Goal: Task Accomplishment & Management: Complete application form

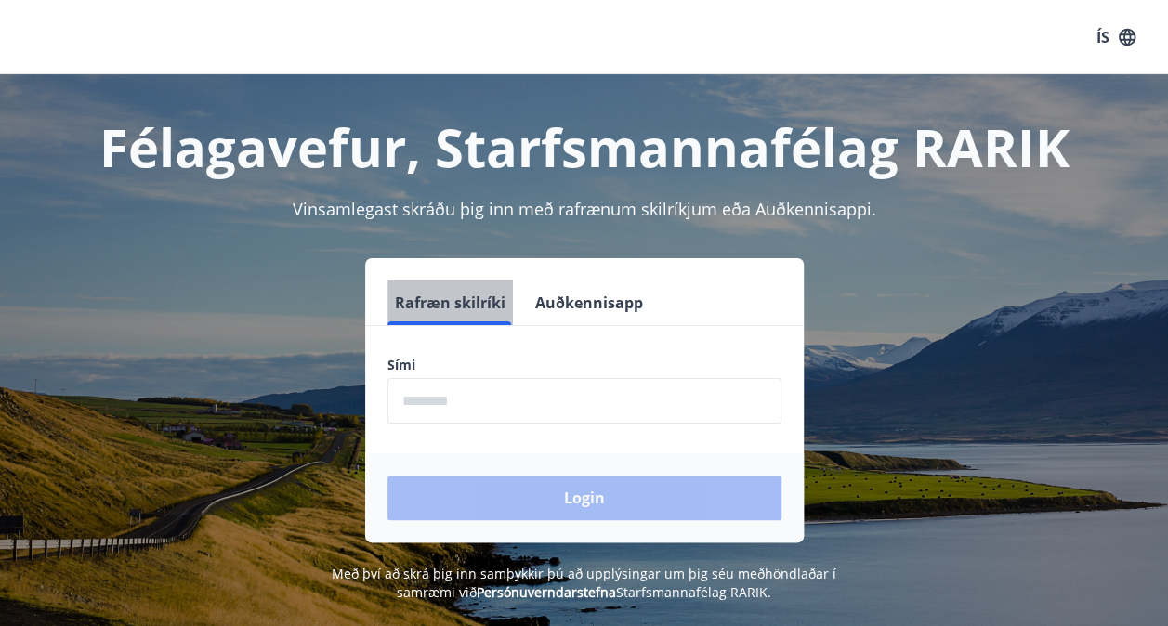
click at [468, 307] on button "Rafræn skilríki" at bounding box center [450, 303] width 125 height 45
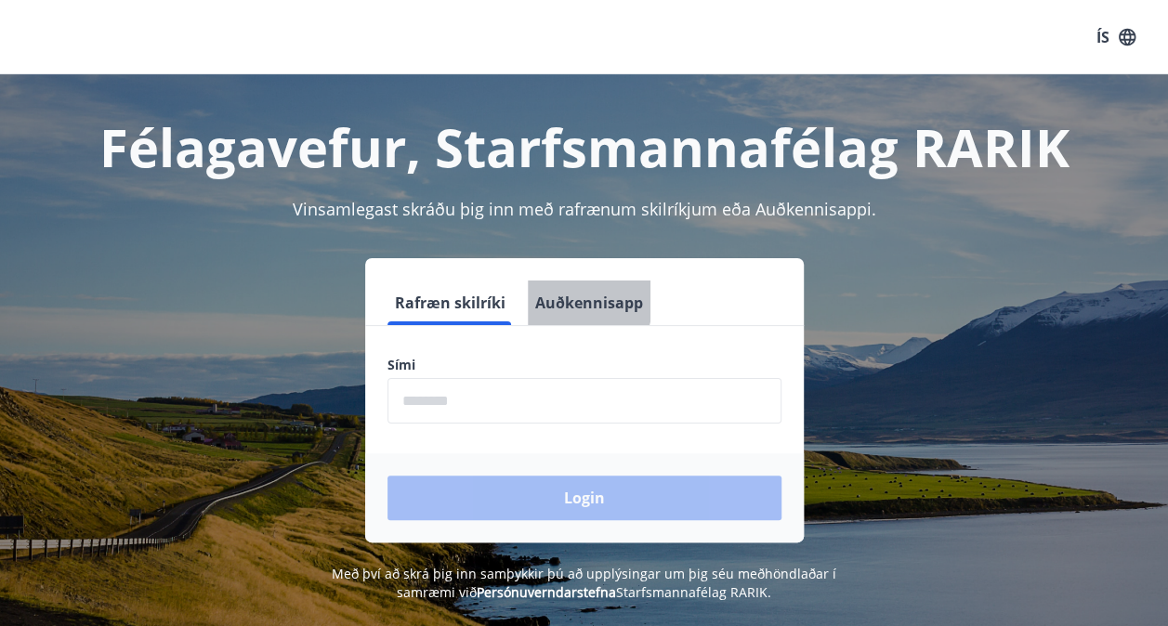
click at [561, 299] on button "Auðkennisapp" at bounding box center [589, 303] width 123 height 45
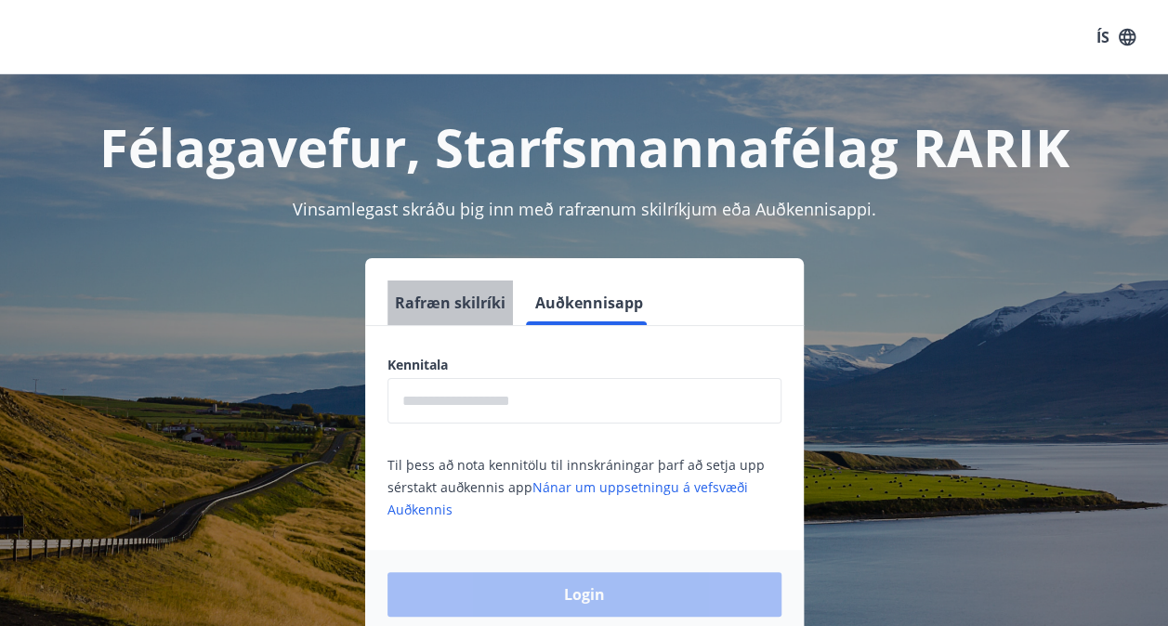
click at [467, 288] on button "Rafræn skilríki" at bounding box center [450, 303] width 125 height 45
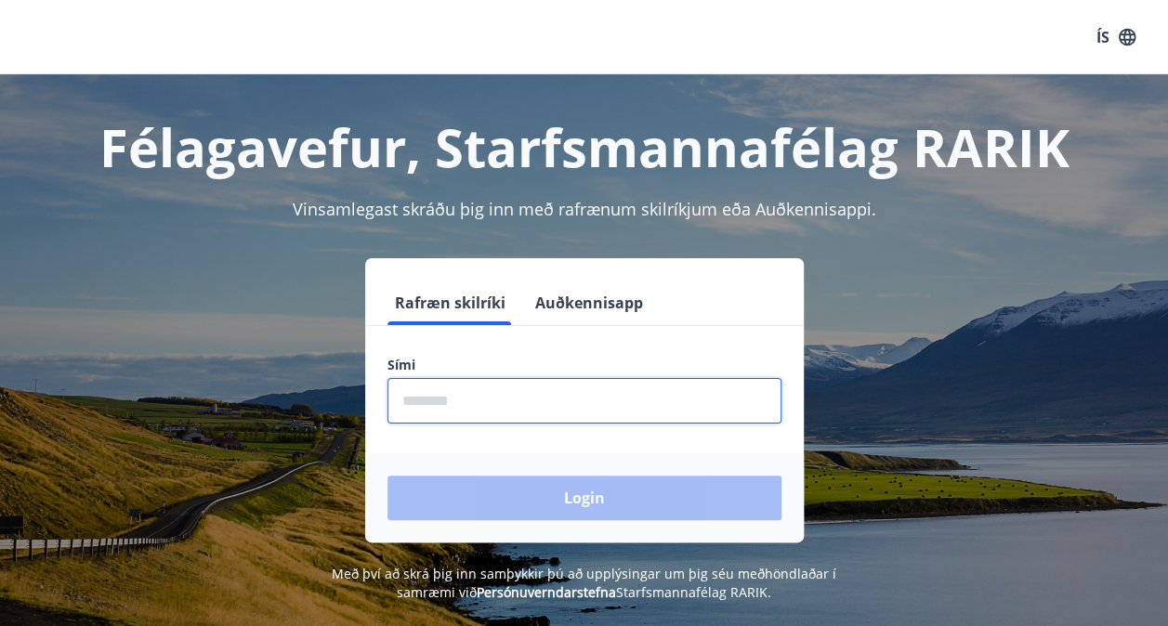
click at [463, 399] on input "phone" at bounding box center [585, 401] width 394 height 46
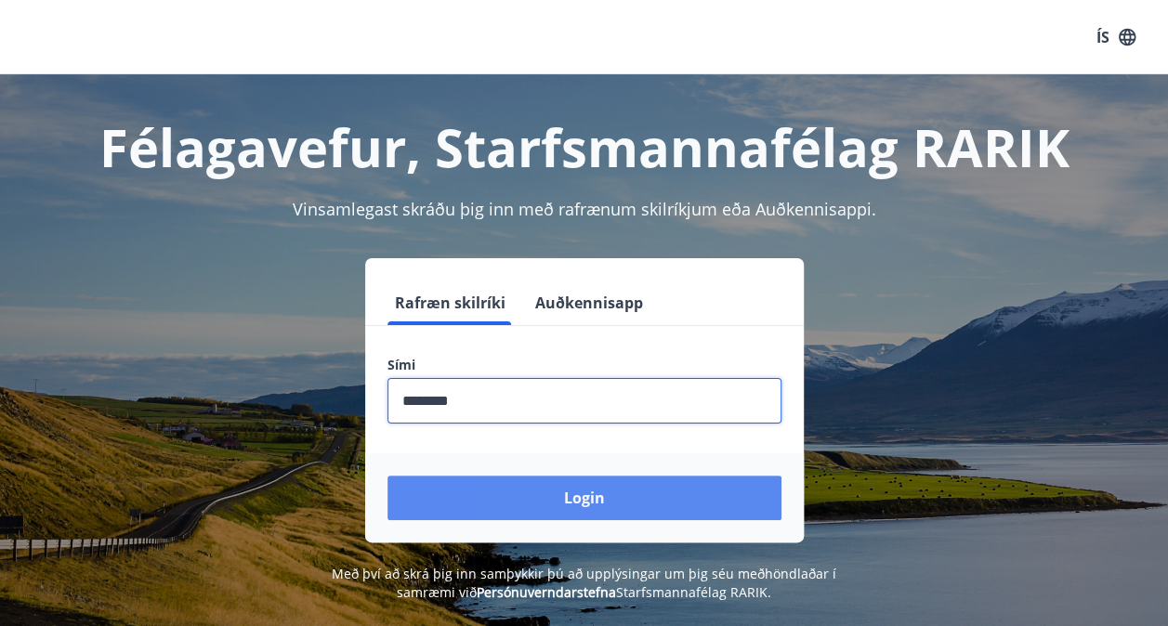
type input "********"
click at [585, 496] on button "Login" at bounding box center [585, 498] width 394 height 45
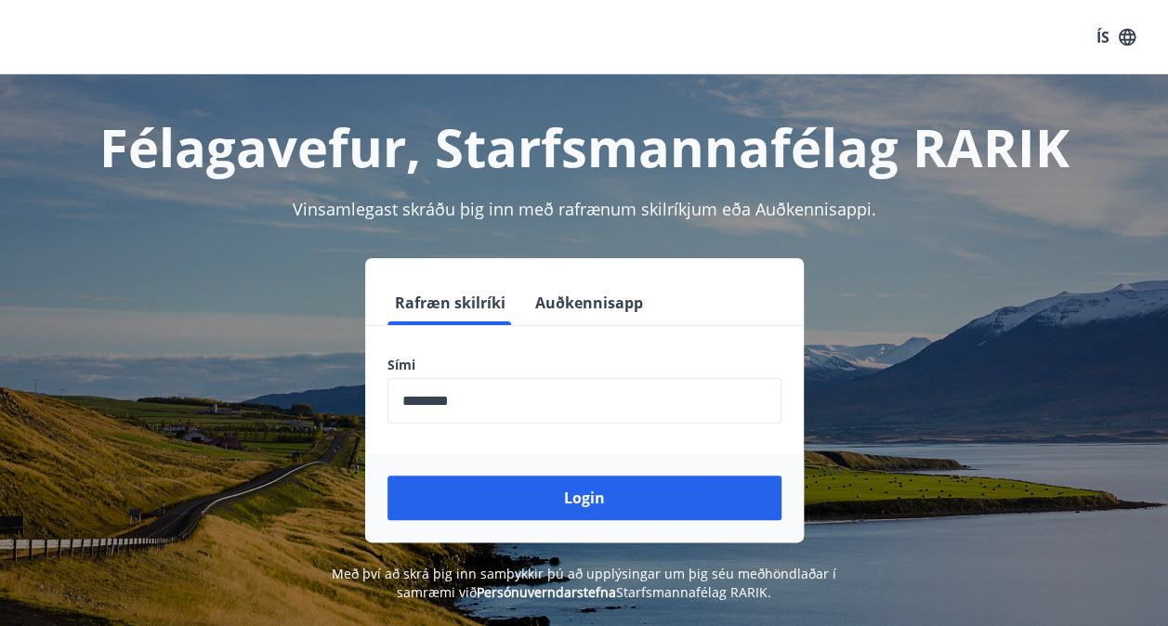
click at [1026, 388] on div "Rafræn skilríki Auðkennisapp Sími ​ Login" at bounding box center [584, 400] width 1124 height 284
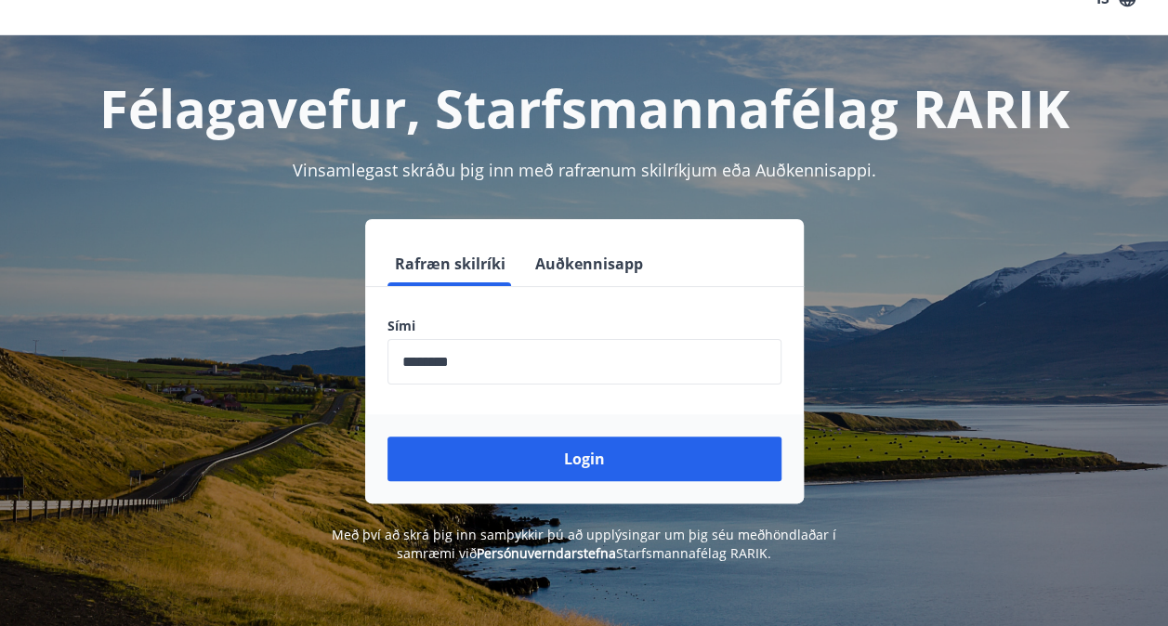
scroll to position [33, 0]
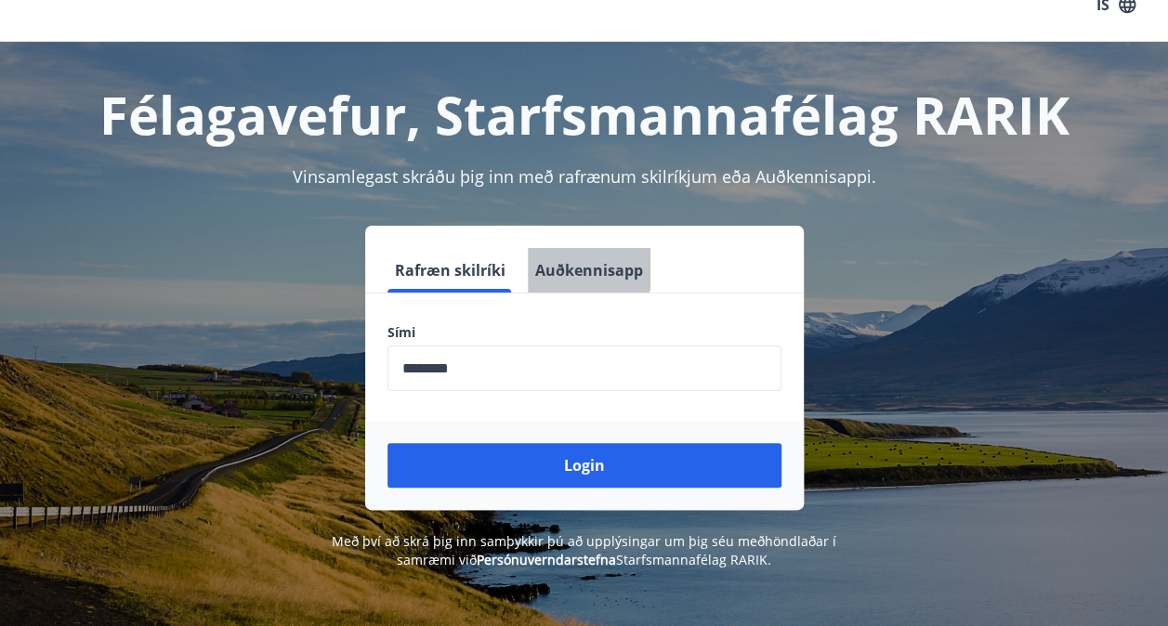
click at [567, 264] on button "Auðkennisapp" at bounding box center [589, 270] width 123 height 45
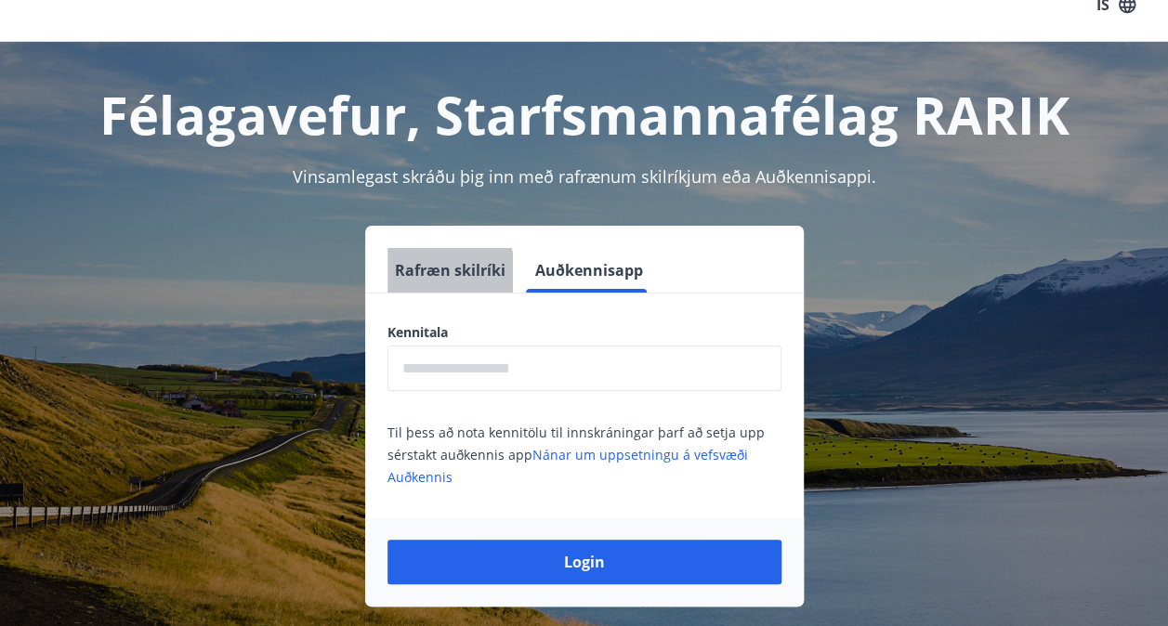
click at [435, 274] on button "Rafræn skilríki" at bounding box center [450, 270] width 125 height 45
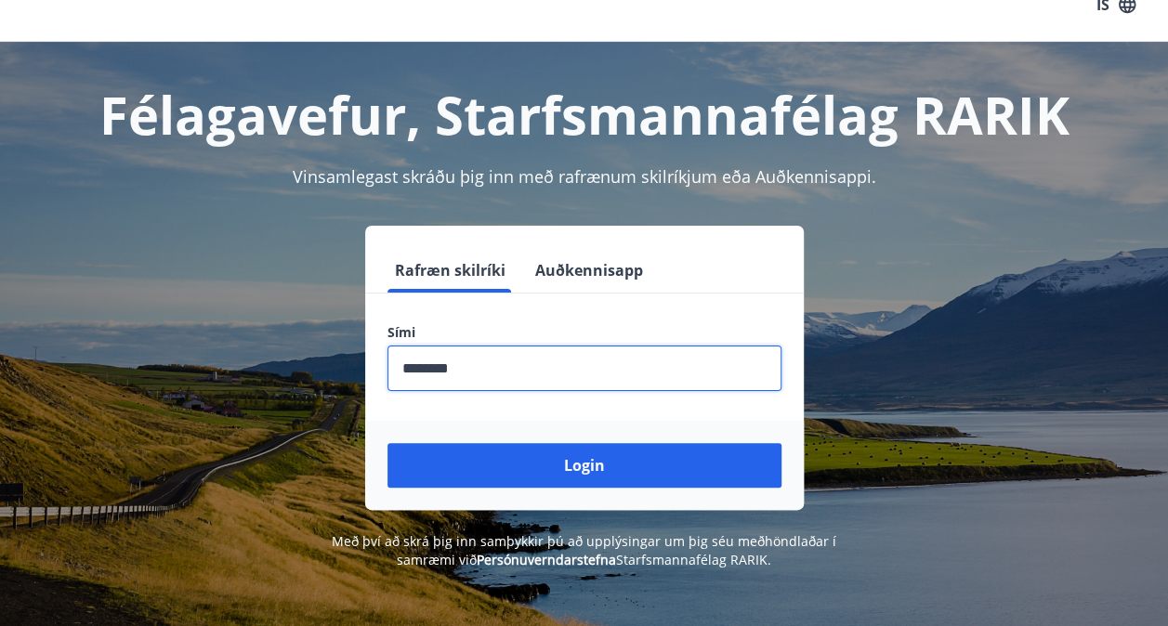
click at [510, 377] on input "phone" at bounding box center [585, 369] width 394 height 46
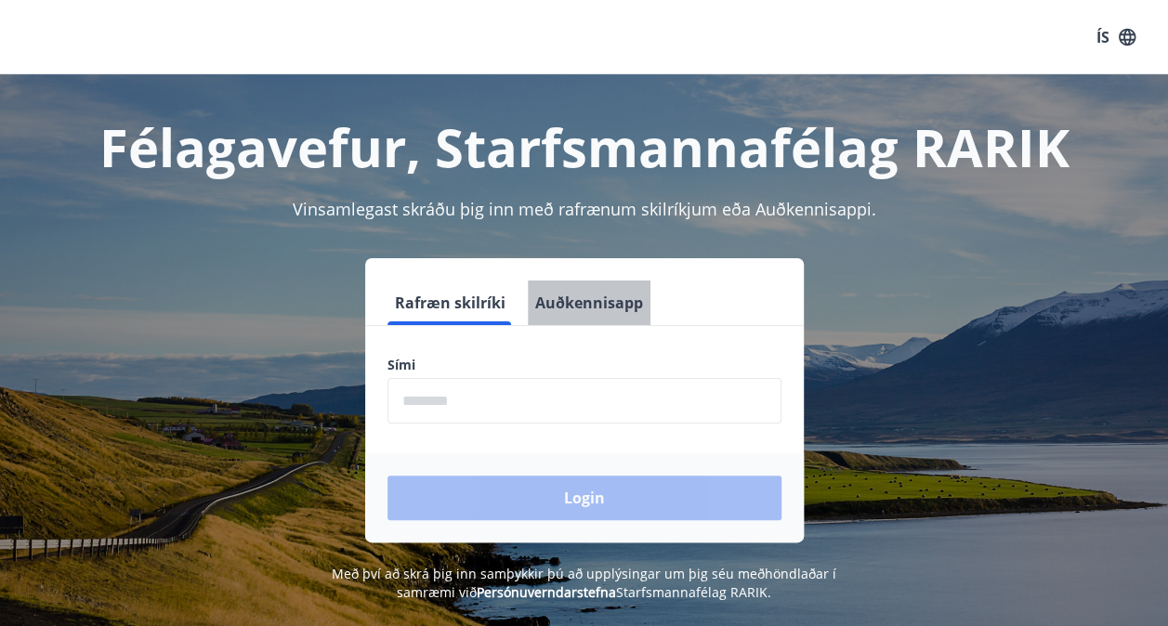
click at [617, 300] on button "Auðkennisapp" at bounding box center [589, 303] width 123 height 45
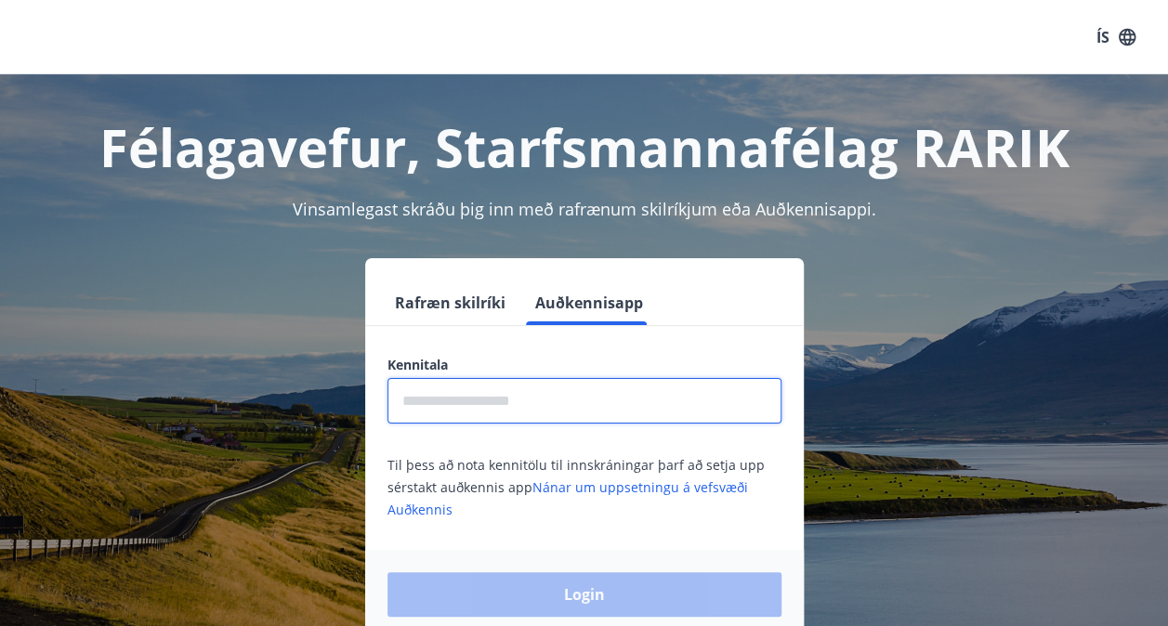
click at [535, 404] on input "text" at bounding box center [585, 401] width 394 height 46
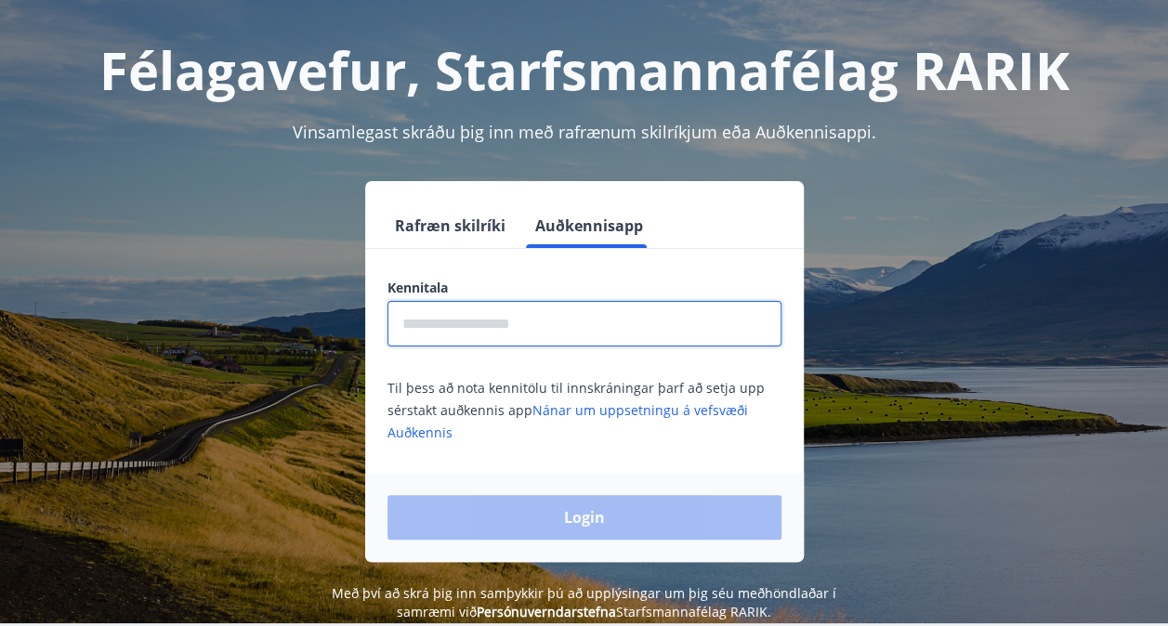
scroll to position [78, 0]
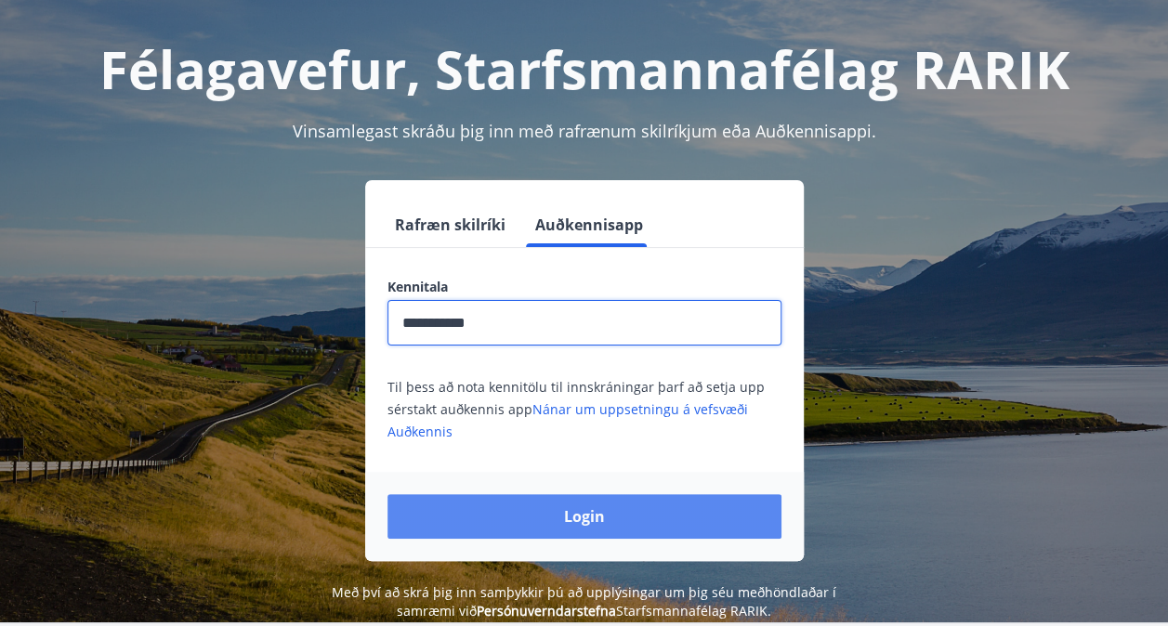
type input "**********"
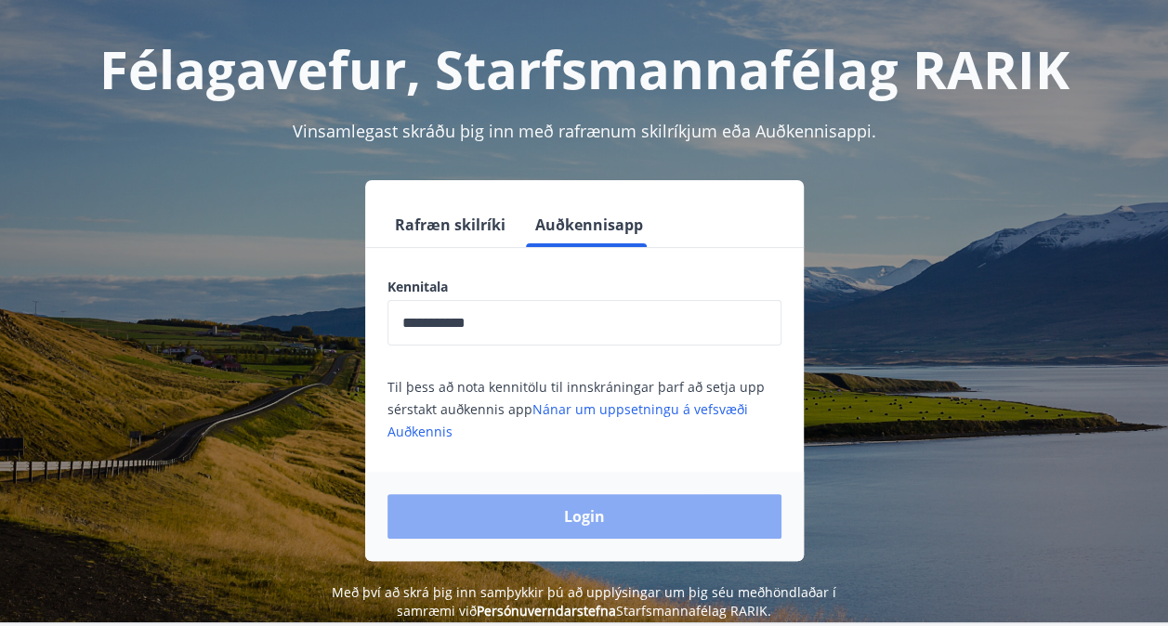
click at [610, 509] on button "Login" at bounding box center [585, 516] width 394 height 45
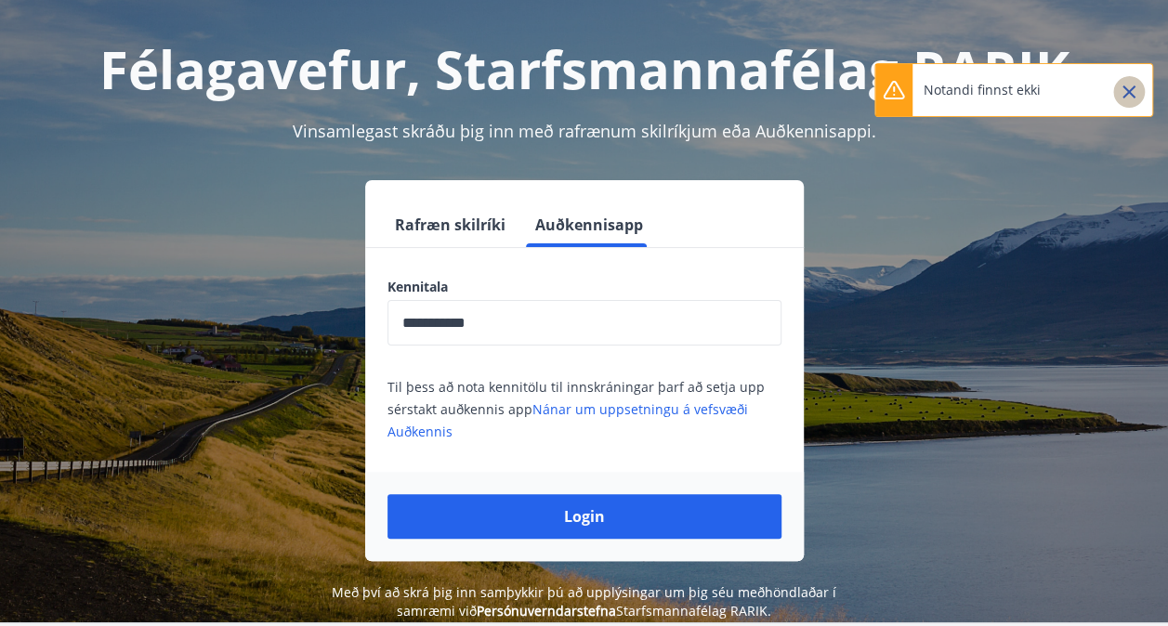
click at [1130, 90] on icon "Close" at bounding box center [1129, 91] width 13 height 13
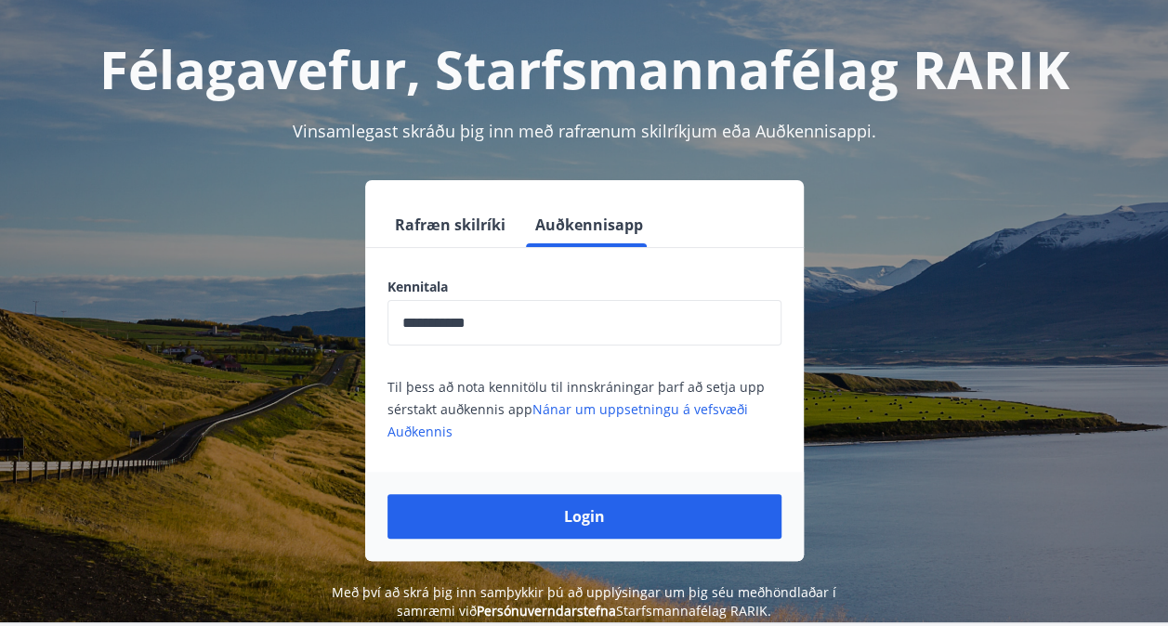
click at [457, 225] on button "Rafræn skilríki" at bounding box center [450, 225] width 125 height 45
